Goal: Transaction & Acquisition: Purchase product/service

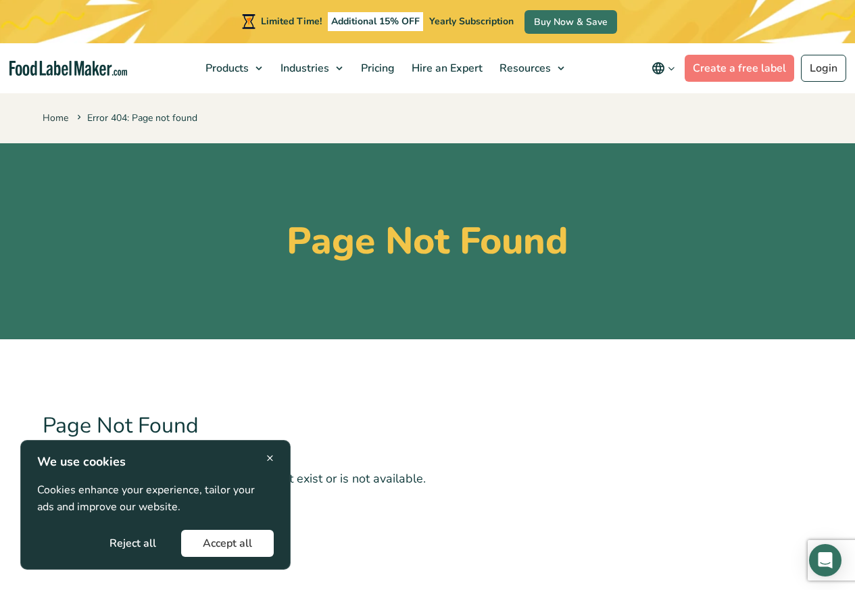
click at [226, 545] on button "Accept all" at bounding box center [227, 543] width 93 height 27
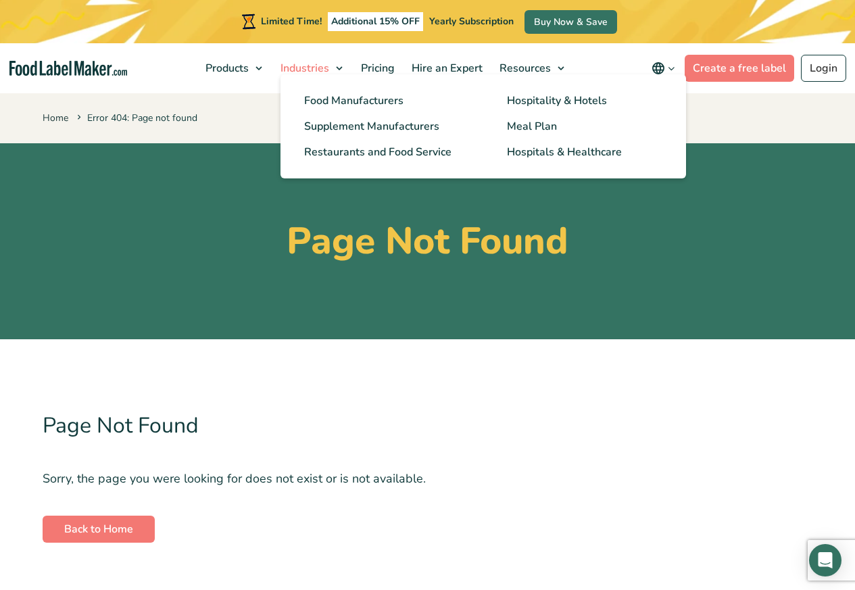
click at [313, 67] on span "Industries" at bounding box center [304, 68] width 54 height 15
click at [356, 151] on span "Restaurants and Food Service" at bounding box center [376, 152] width 145 height 15
click at [352, 151] on span "Restaurants and Food Service" at bounding box center [376, 152] width 145 height 15
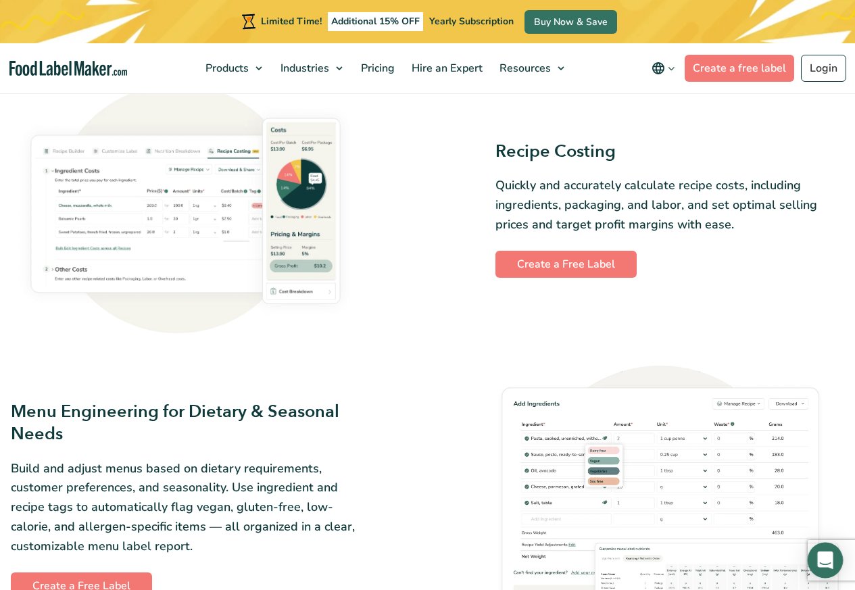
scroll to position [1542, 0]
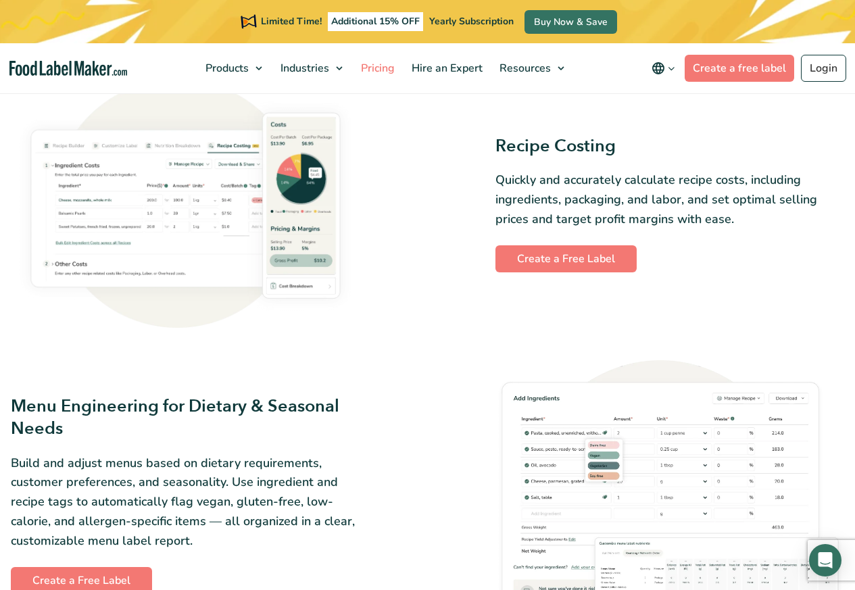
click at [386, 68] on span "Pricing" at bounding box center [376, 68] width 39 height 15
